Goal: Task Accomplishment & Management: Use online tool/utility

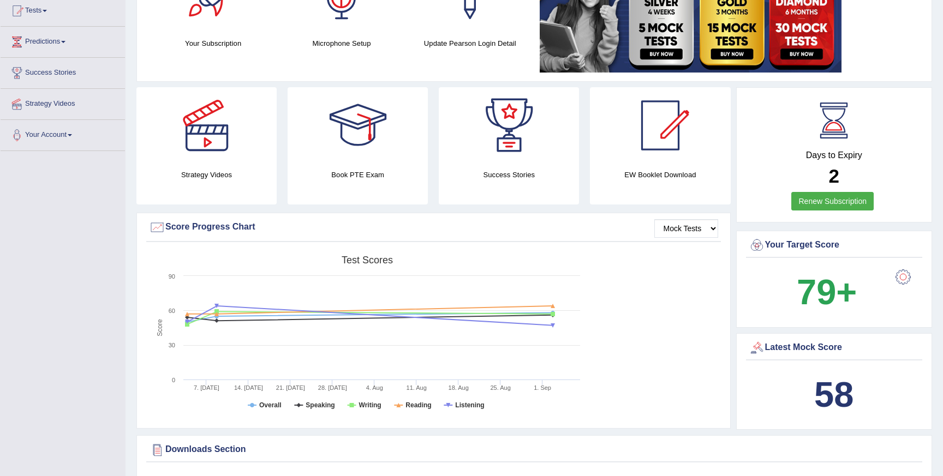
scroll to position [33, 0]
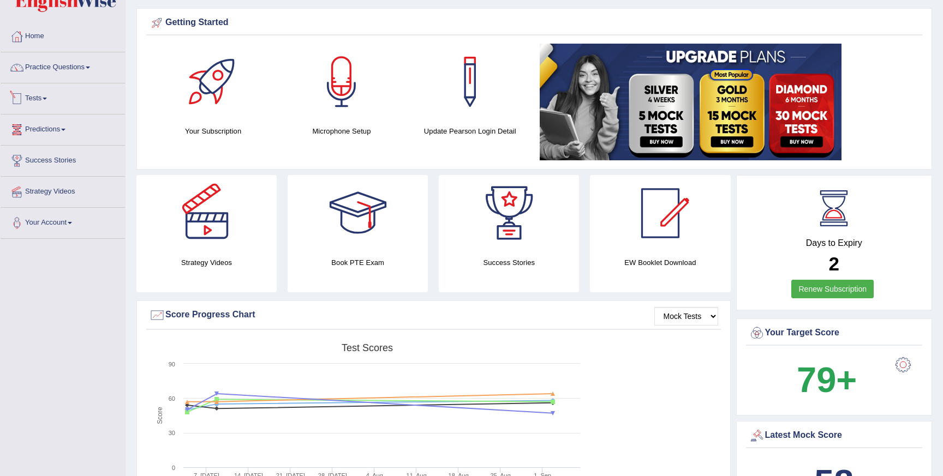
click at [42, 98] on link "Tests" at bounding box center [63, 96] width 124 height 27
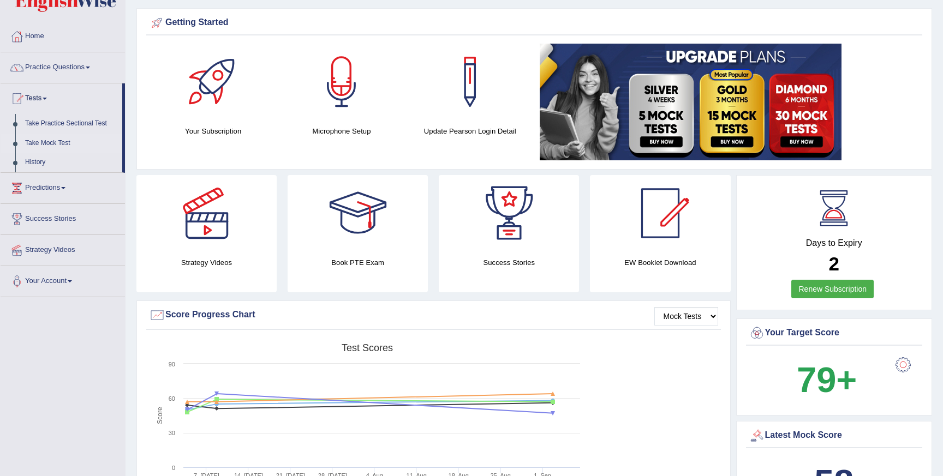
click at [58, 145] on link "Take Mock Test" at bounding box center [71, 144] width 102 height 20
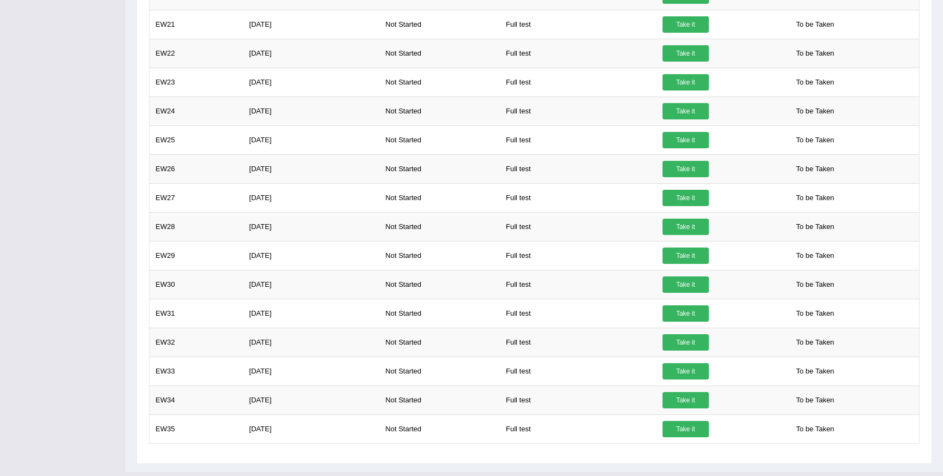
scroll to position [660, 0]
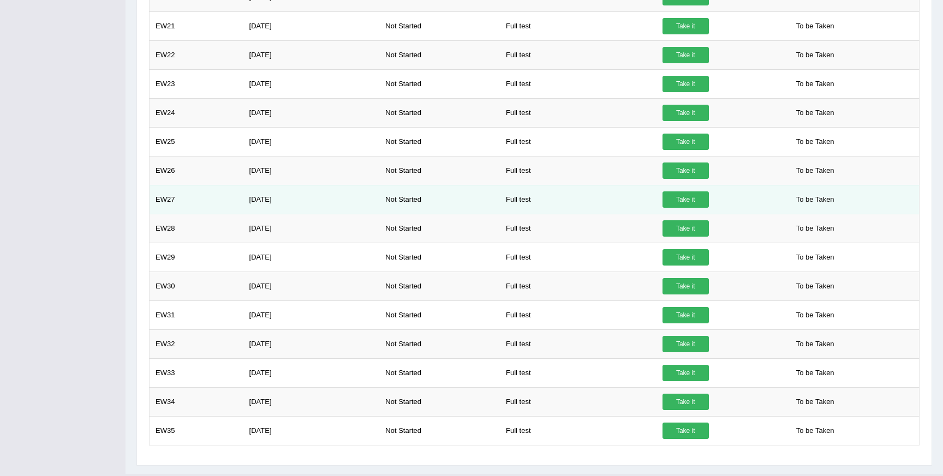
click at [678, 204] on link "Take it" at bounding box center [685, 200] width 46 height 16
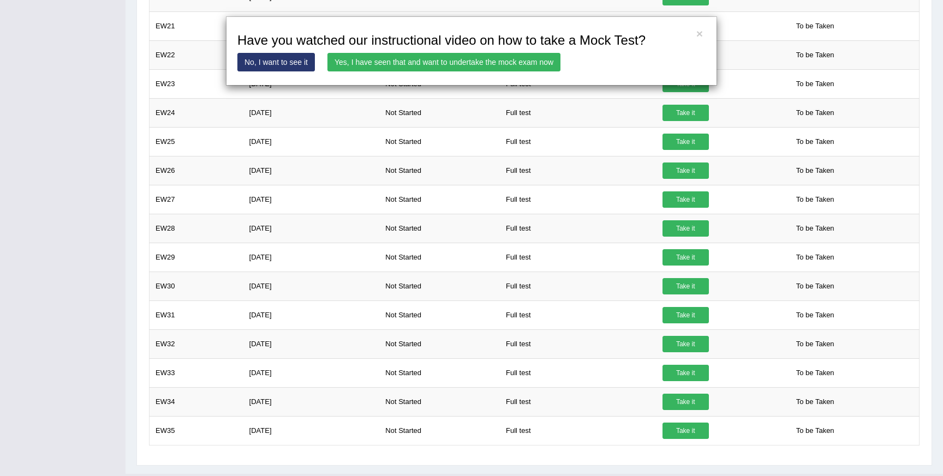
click at [413, 64] on link "Yes, I have seen that and want to undertake the mock exam now" at bounding box center [443, 62] width 233 height 19
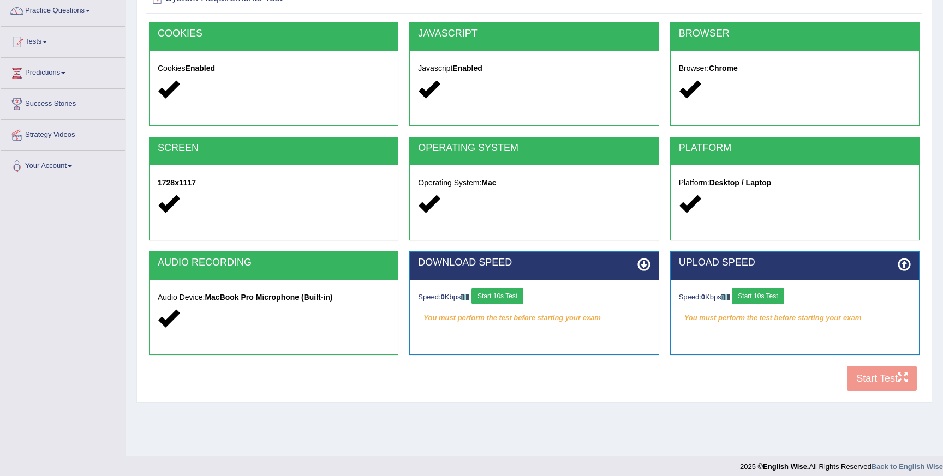
scroll to position [97, 0]
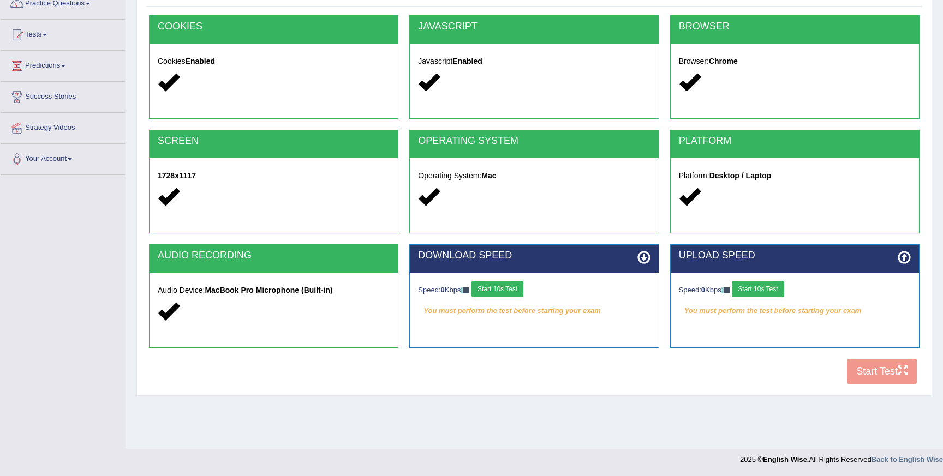
click at [873, 376] on div "COOKIES Cookies Enabled JAVASCRIPT Javascript Enabled BROWSER Browser: Chrome S…" at bounding box center [534, 202] width 776 height 375
click at [882, 374] on div "COOKIES Cookies Enabled JAVASCRIPT Javascript Enabled BROWSER Browser: Chrome S…" at bounding box center [534, 202] width 776 height 375
click at [514, 295] on button "Start 10s Test" at bounding box center [497, 289] width 52 height 16
click at [758, 295] on div "Speed: 0 Kbps Start 10s Test" at bounding box center [795, 290] width 232 height 19
click at [779, 295] on button "Start 10s Test" at bounding box center [758, 289] width 52 height 16
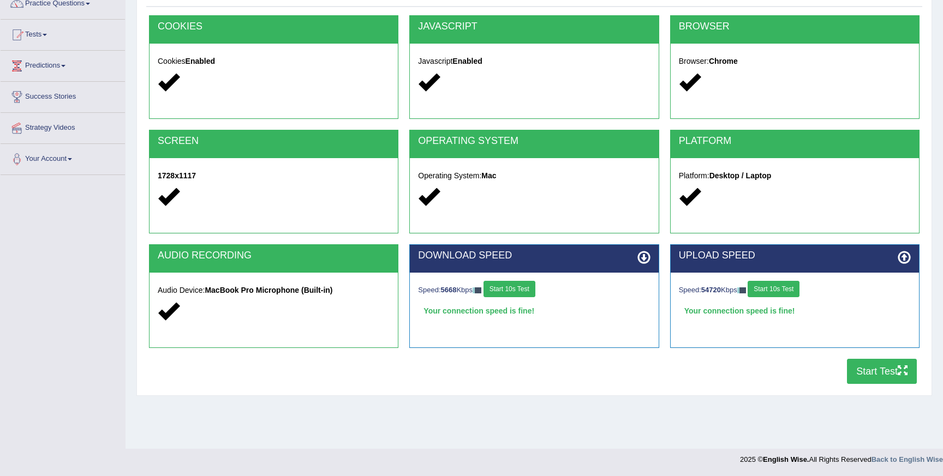
click at [863, 372] on button "Start Test" at bounding box center [882, 371] width 70 height 25
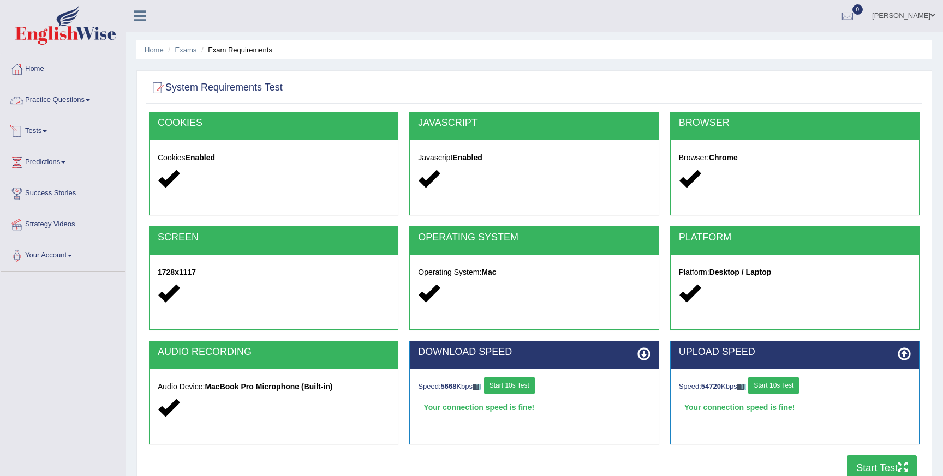
click at [45, 131] on link "Tests" at bounding box center [63, 129] width 124 height 27
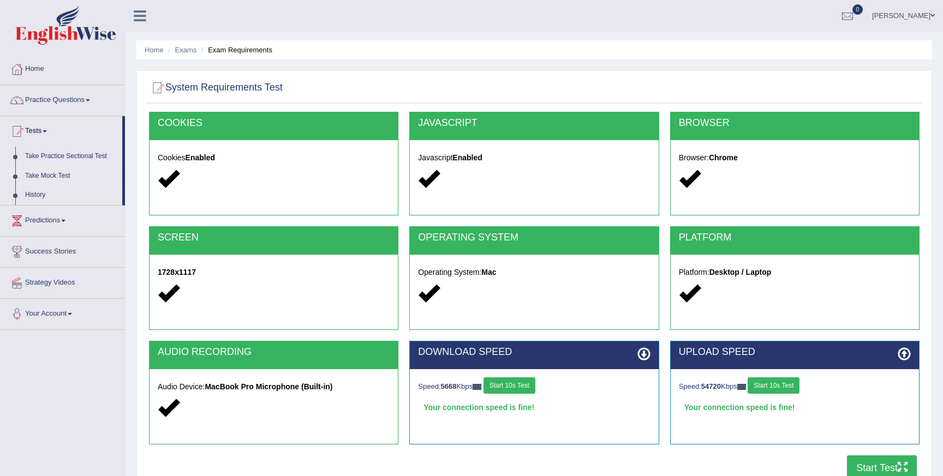
click at [58, 178] on link "Take Mock Test" at bounding box center [71, 176] width 102 height 20
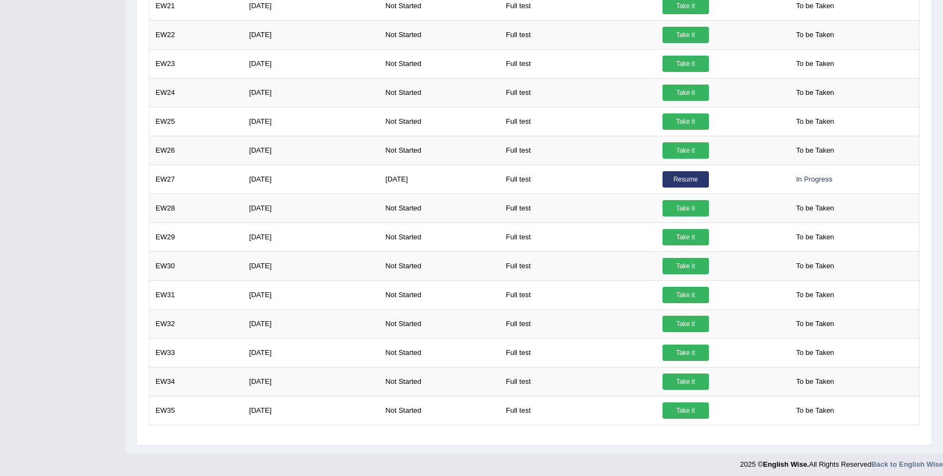
scroll to position [685, 0]
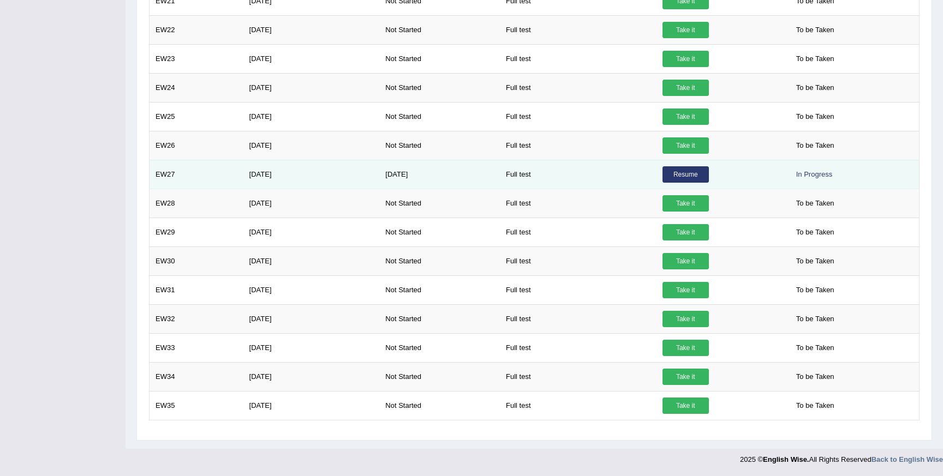
click at [681, 168] on link "Resume" at bounding box center [685, 174] width 46 height 16
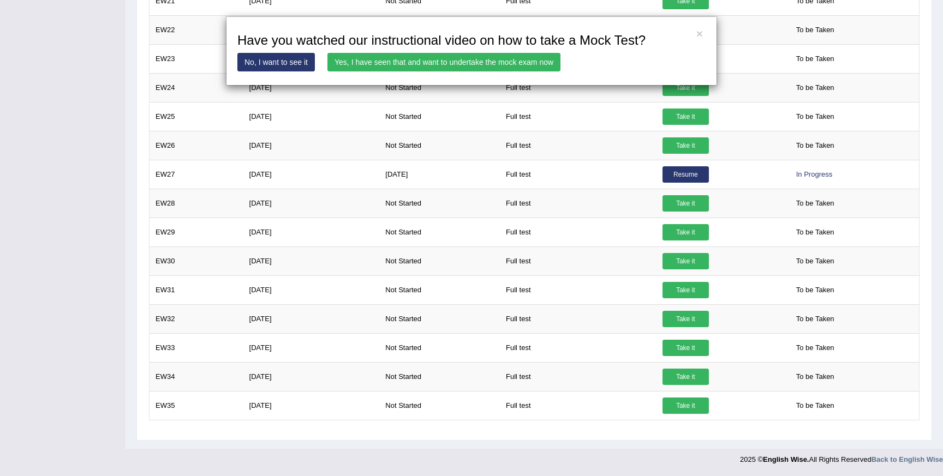
click at [348, 62] on link "Yes, I have seen that and want to undertake the mock exam now" at bounding box center [443, 62] width 233 height 19
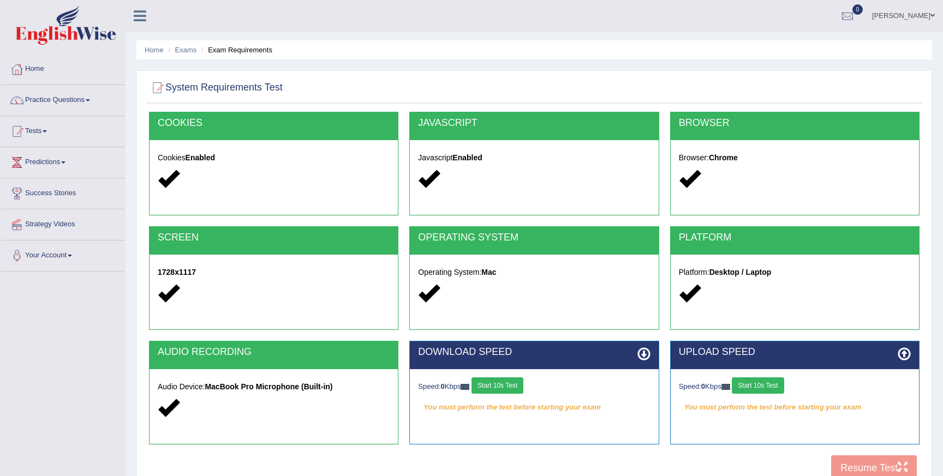
click at [857, 465] on div "COOKIES Cookies Enabled JAVASCRIPT Javascript Enabled BROWSER Browser: Chrome S…" at bounding box center [534, 299] width 776 height 375
click at [781, 390] on button "Start 10s Test" at bounding box center [758, 386] width 52 height 16
click at [518, 390] on div "Speed: 0 Kbps Start 10s Test" at bounding box center [534, 387] width 232 height 19
click at [509, 386] on button "Start 10s Test" at bounding box center [497, 386] width 52 height 16
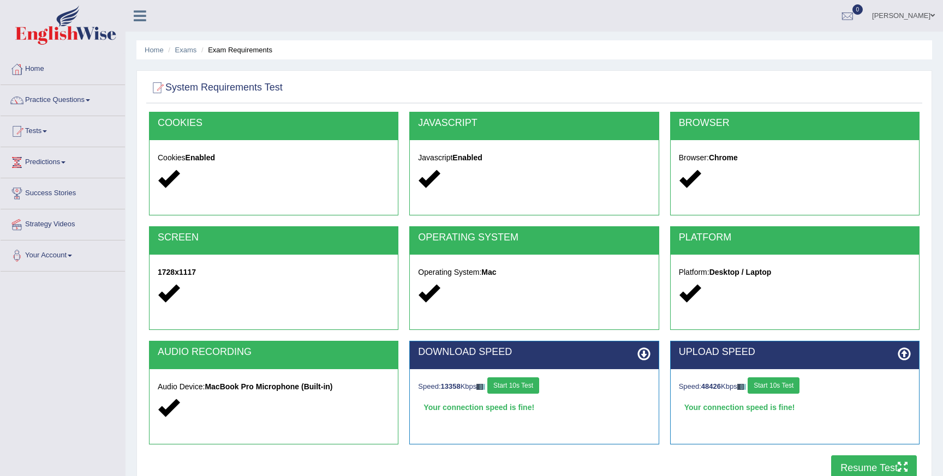
click at [841, 464] on button "Resume Test" at bounding box center [874, 468] width 86 height 25
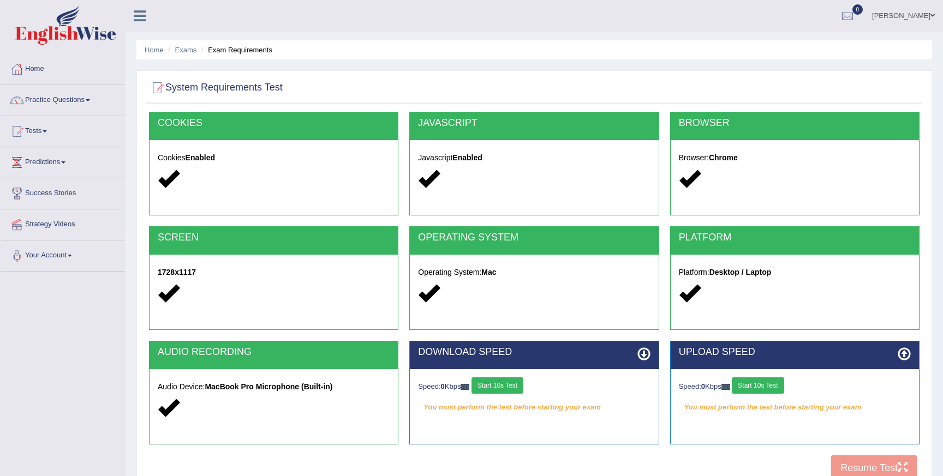
click at [513, 383] on button "Start 10s Test" at bounding box center [497, 386] width 52 height 16
click at [765, 392] on button "Start 10s Test" at bounding box center [758, 386] width 52 height 16
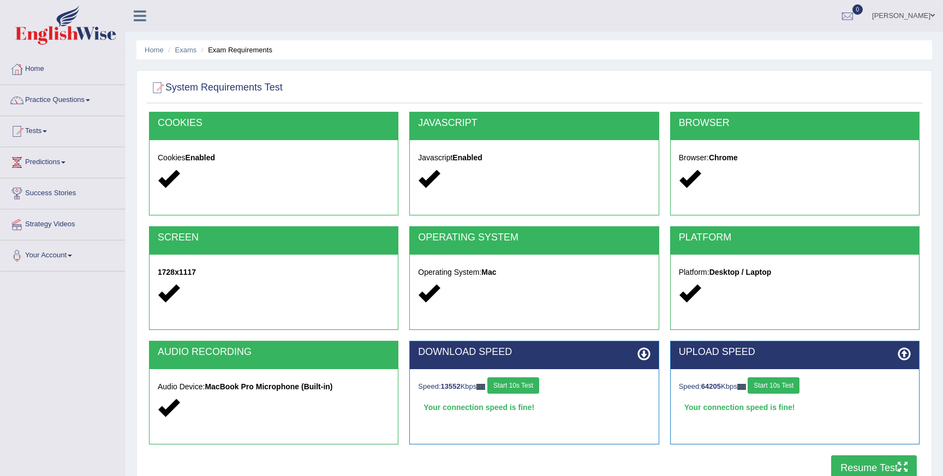
click at [873, 465] on button "Resume Test" at bounding box center [874, 468] width 86 height 25
click at [40, 131] on link "Tests" at bounding box center [63, 129] width 124 height 27
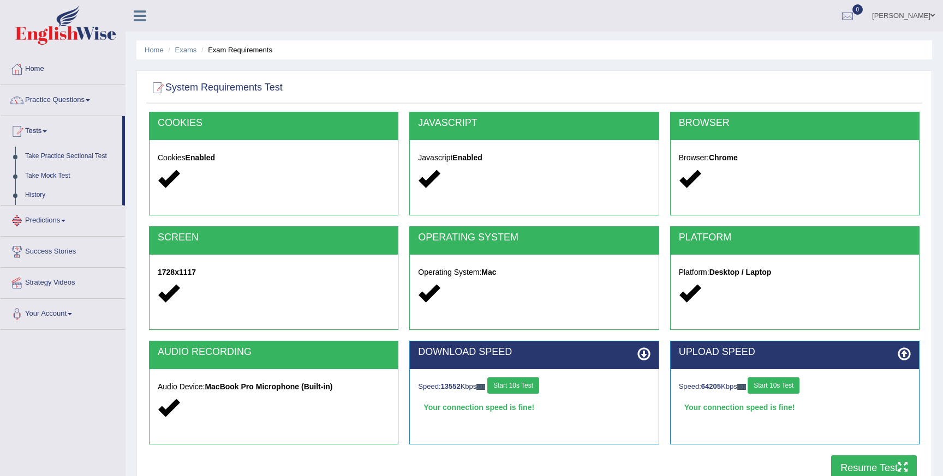
click at [48, 220] on link "Predictions" at bounding box center [63, 219] width 124 height 27
click at [45, 160] on link "Predictions" at bounding box center [62, 160] width 122 height 27
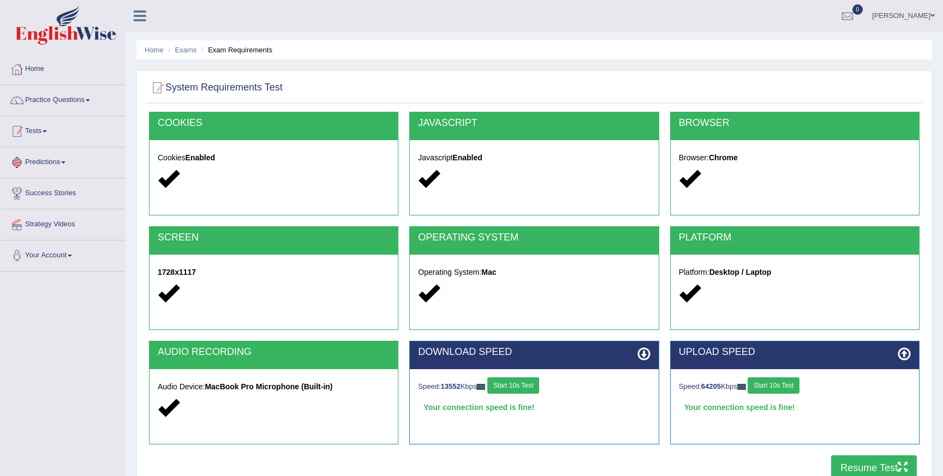
click at [39, 135] on link "Tests" at bounding box center [63, 129] width 124 height 27
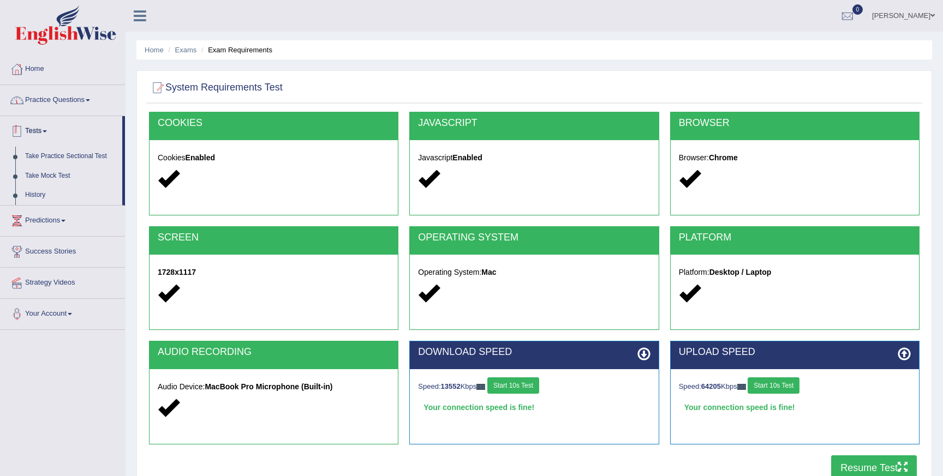
click at [53, 106] on link "Practice Questions" at bounding box center [63, 98] width 124 height 27
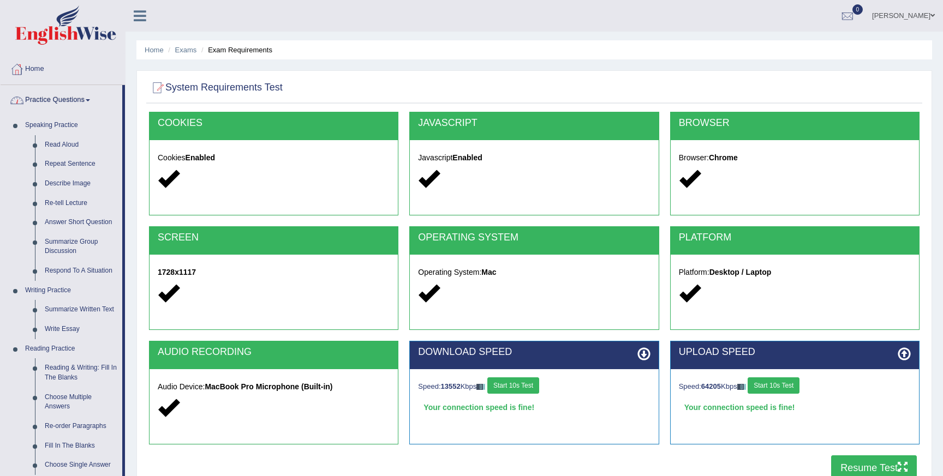
click at [64, 97] on link "Practice Questions" at bounding box center [62, 98] width 122 height 27
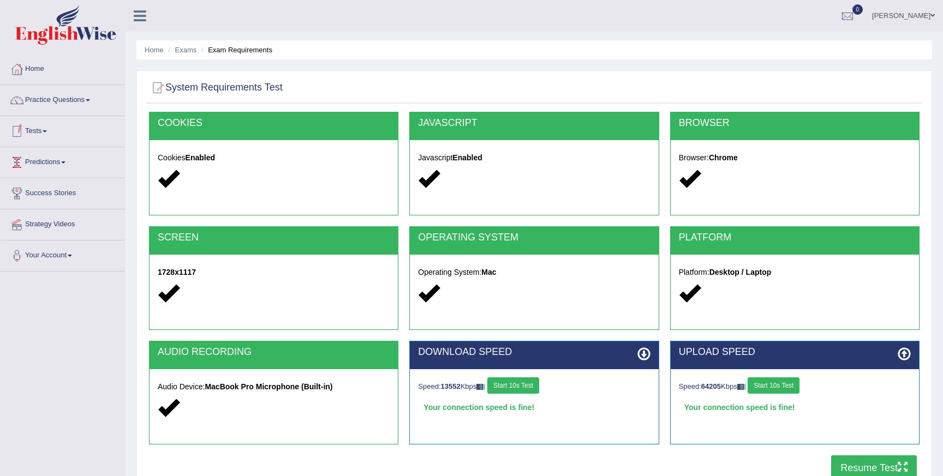
click at [38, 133] on link "Tests" at bounding box center [63, 129] width 124 height 27
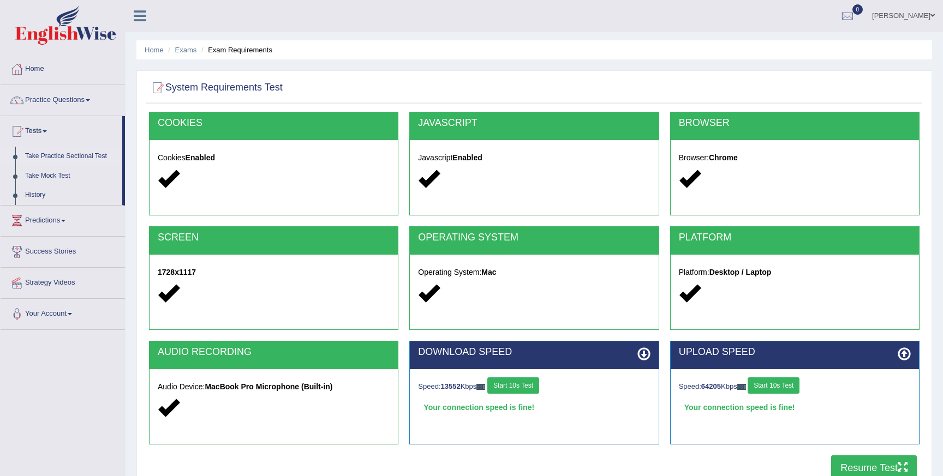
click at [67, 156] on link "Take Practice Sectional Test" at bounding box center [71, 157] width 102 height 20
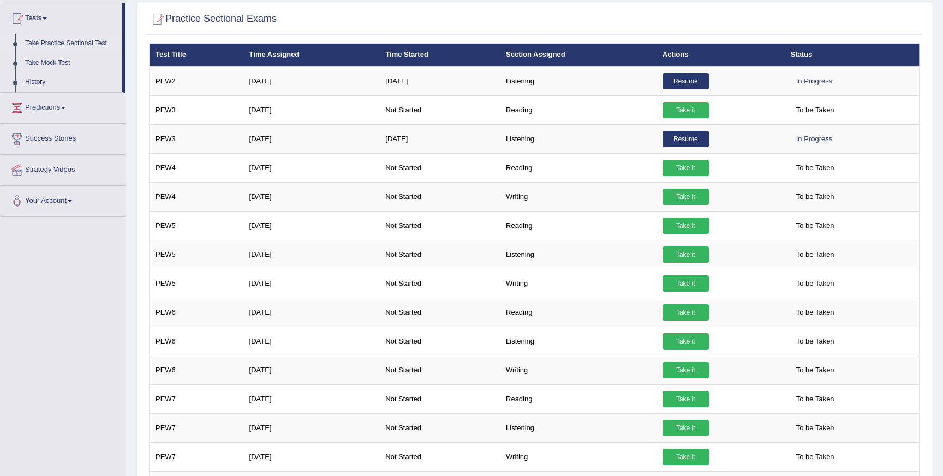
scroll to position [115, 0]
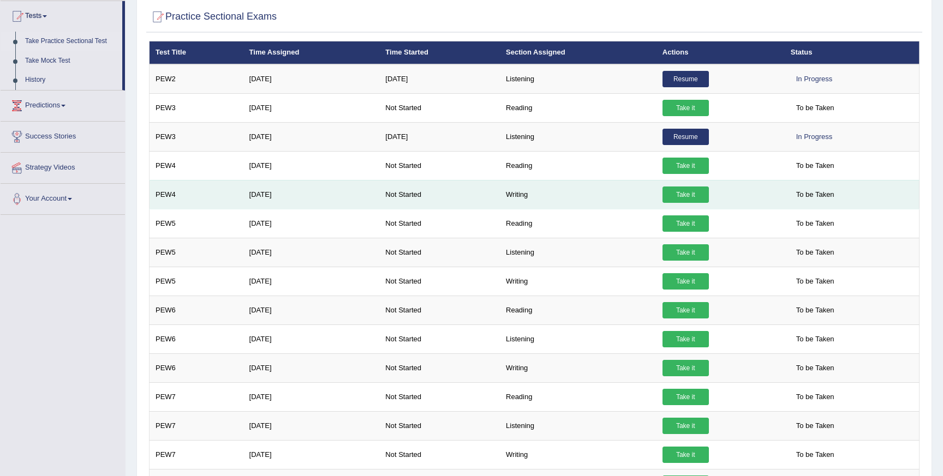
click at [695, 194] on link "Take it" at bounding box center [685, 195] width 46 height 16
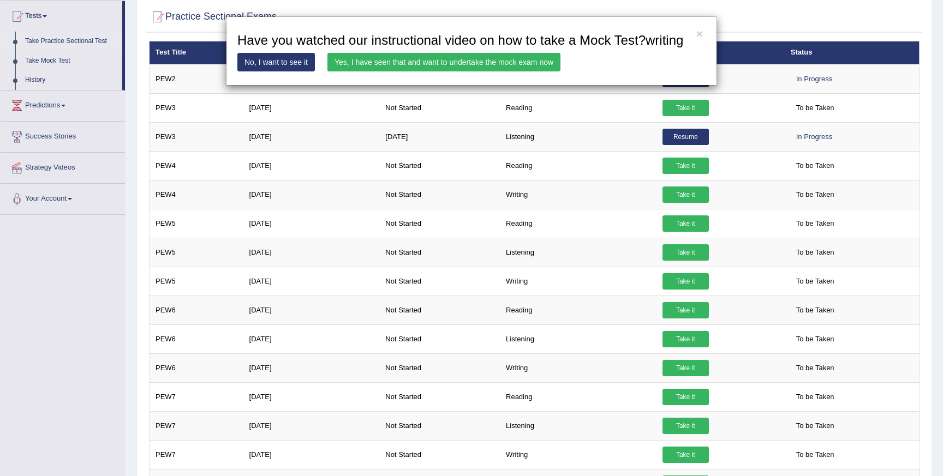
click at [345, 71] on link "Yes, I have seen that and want to undertake the mock exam now" at bounding box center [443, 62] width 233 height 19
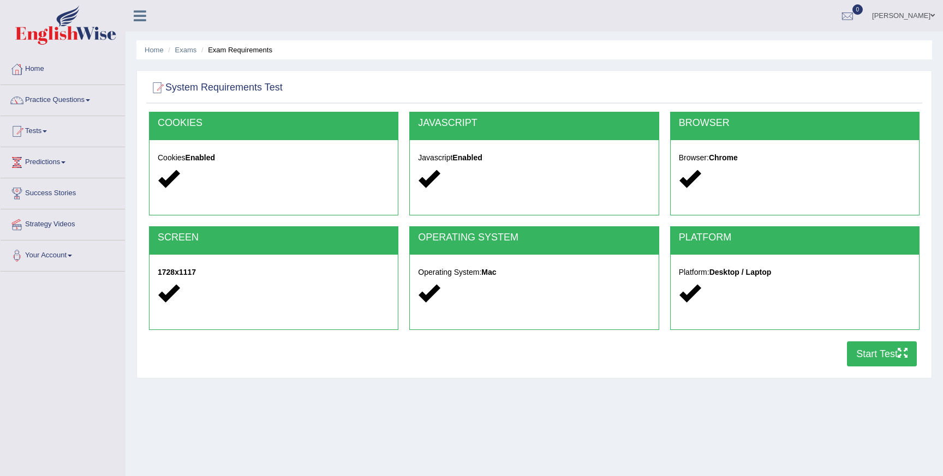
click at [860, 364] on button "Start Test" at bounding box center [882, 354] width 70 height 25
